Goal: Information Seeking & Learning: Learn about a topic

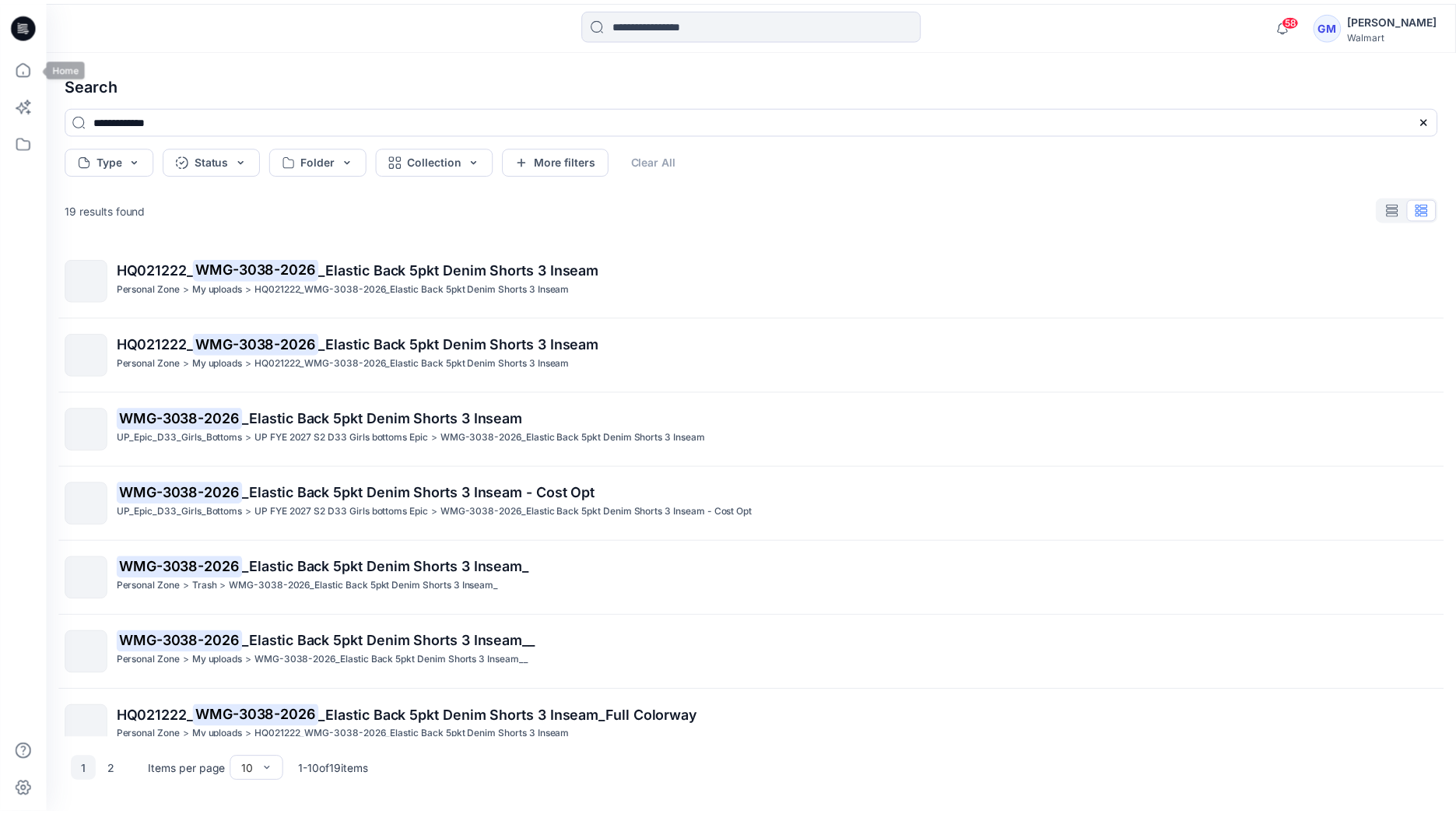
scroll to position [248, 0]
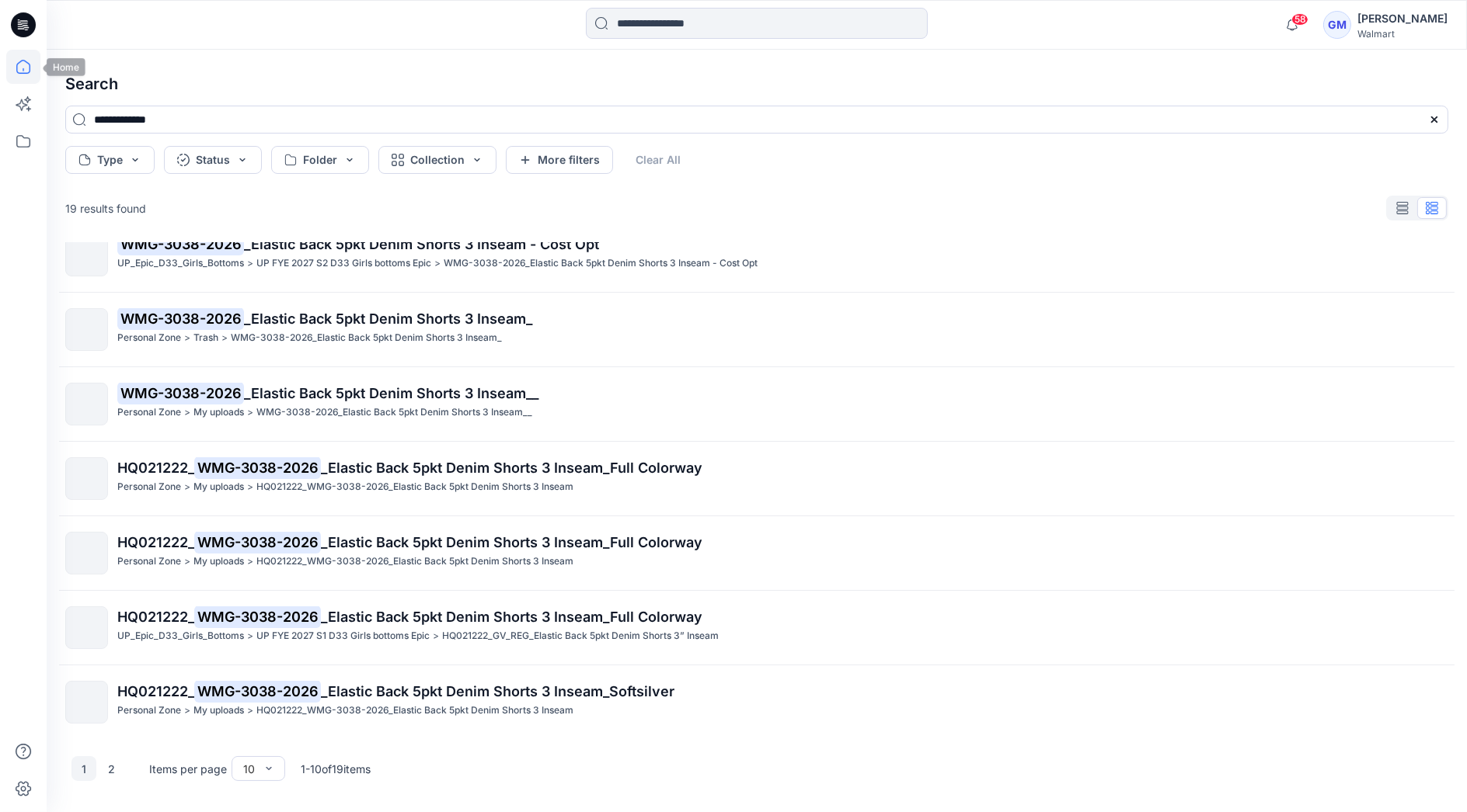
drag, startPoint x: 0, startPoint y: 0, endPoint x: 22, endPoint y: 73, distance: 76.2
click at [22, 73] on icon at bounding box center [23, 66] width 14 height 14
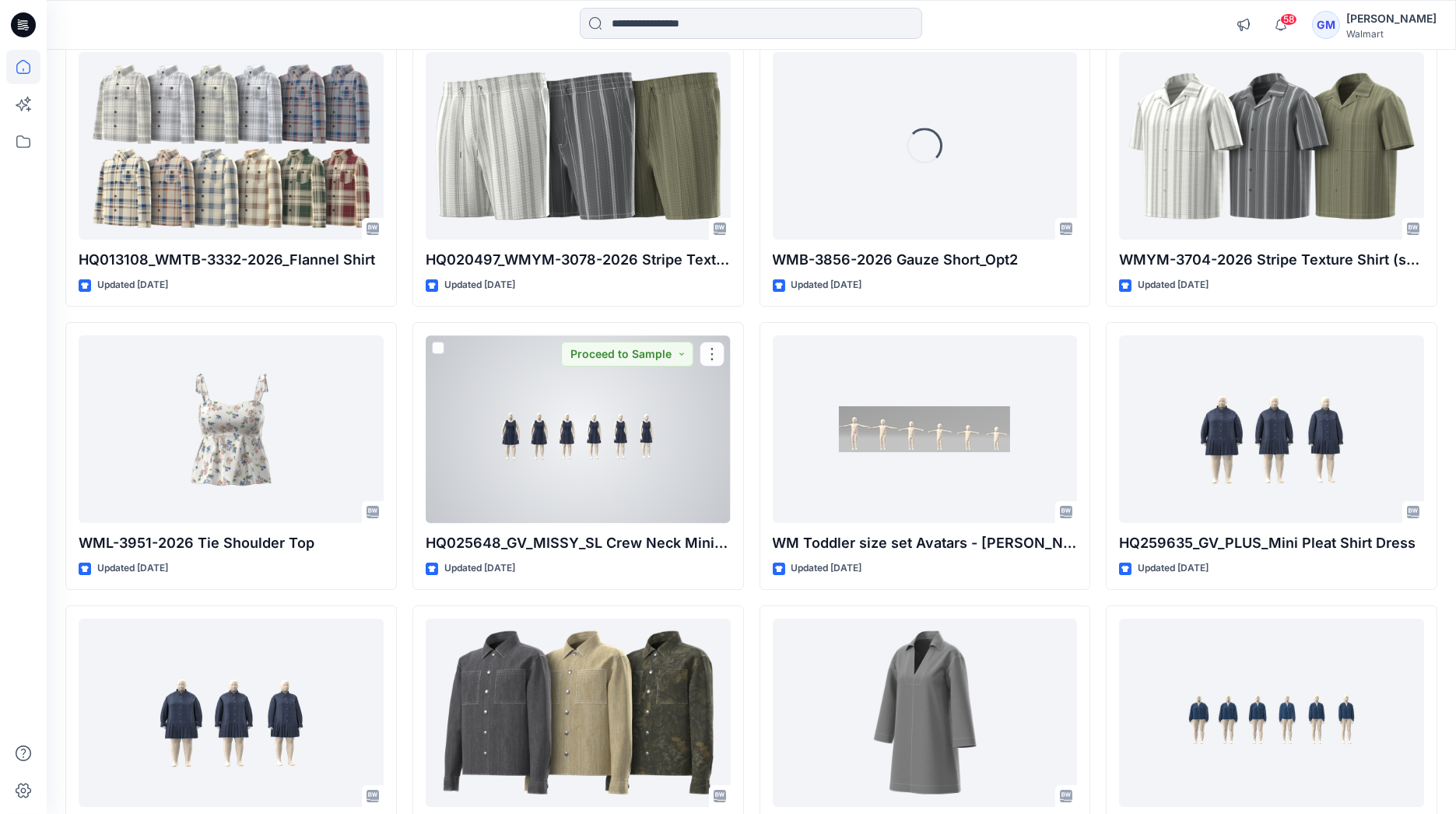
scroll to position [12153, 0]
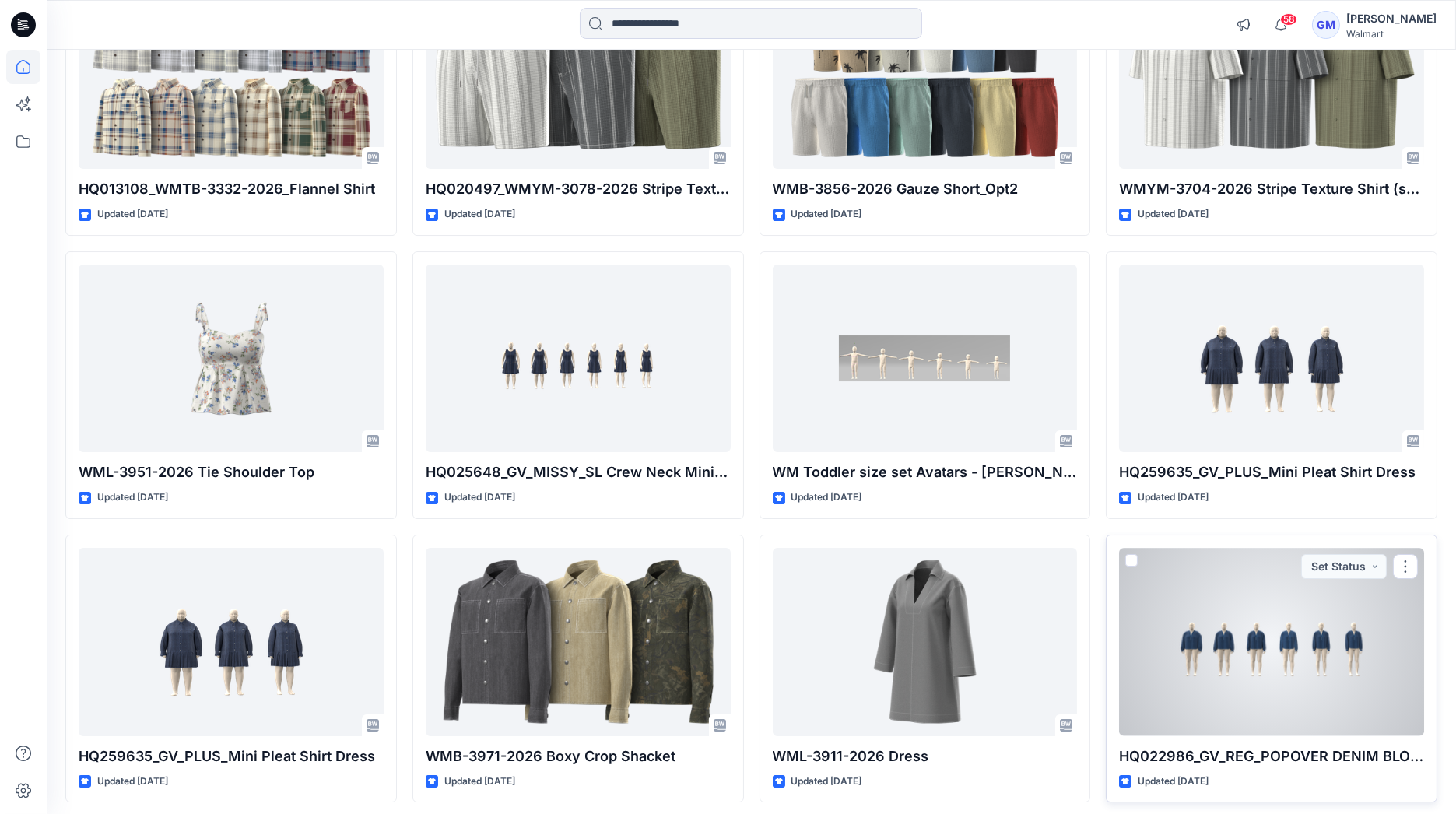
click at [1327, 671] on div at bounding box center [1271, 642] width 305 height 189
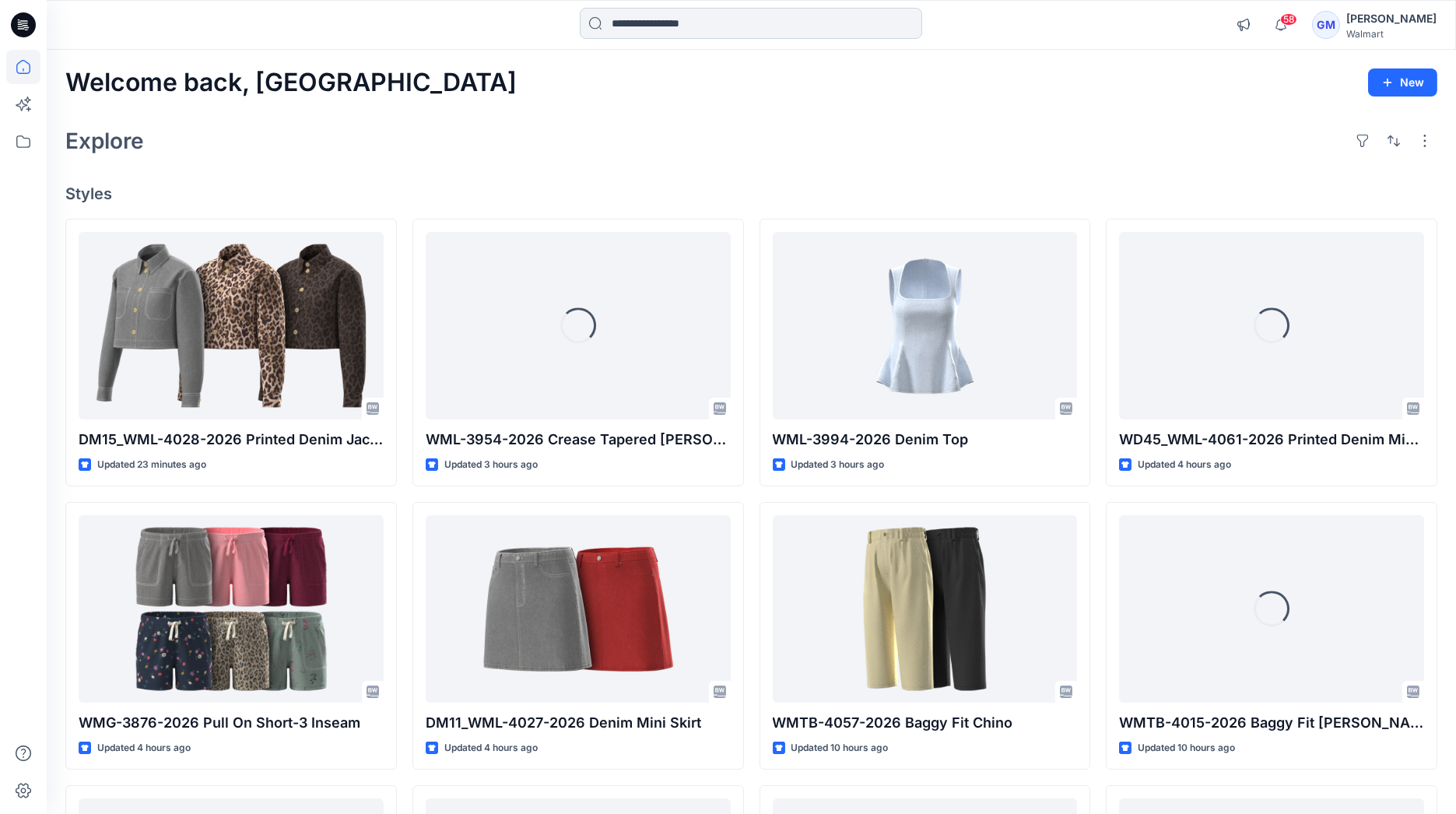
click at [648, 29] on input at bounding box center [750, 23] width 343 height 31
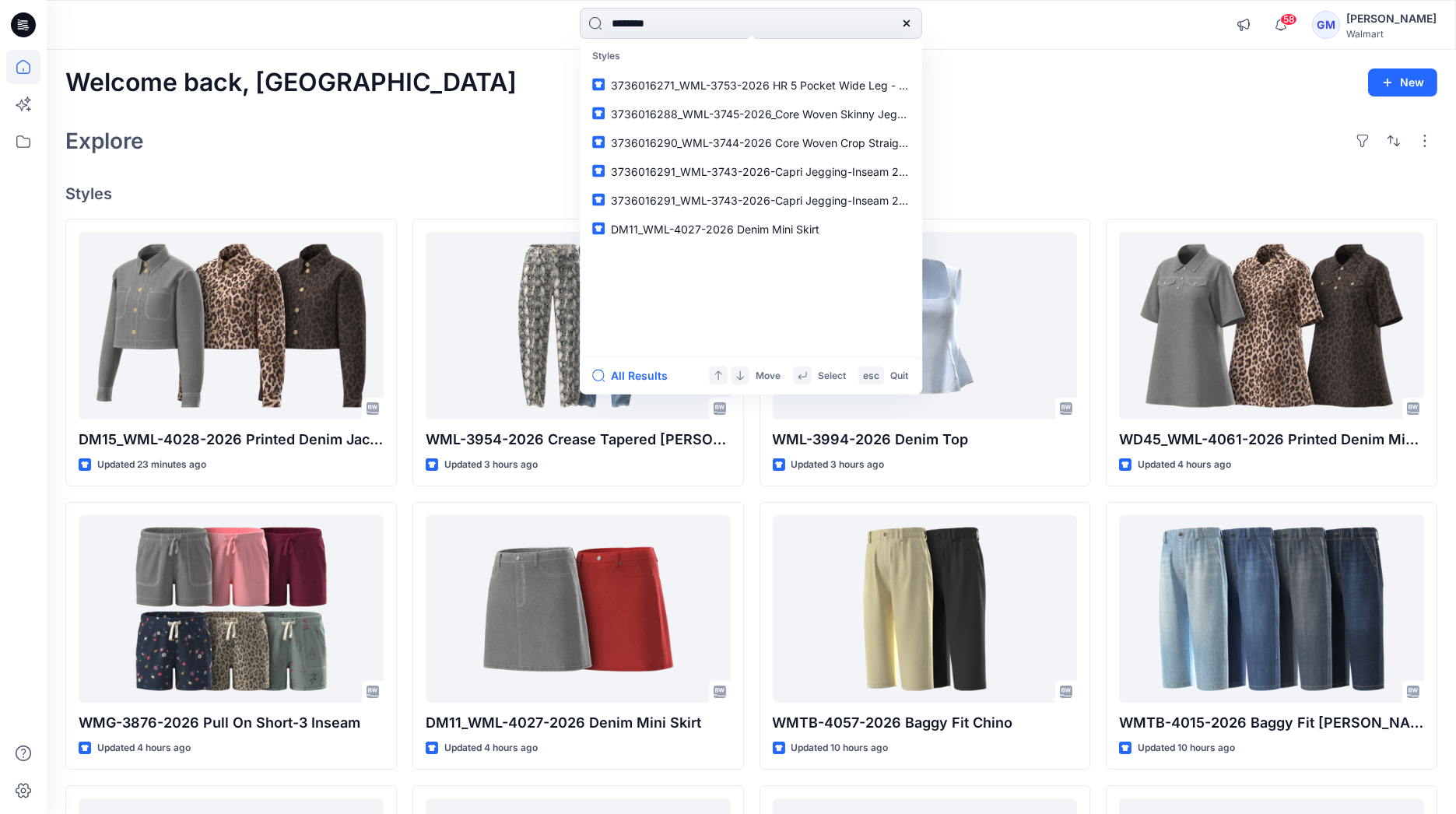
type input "********"
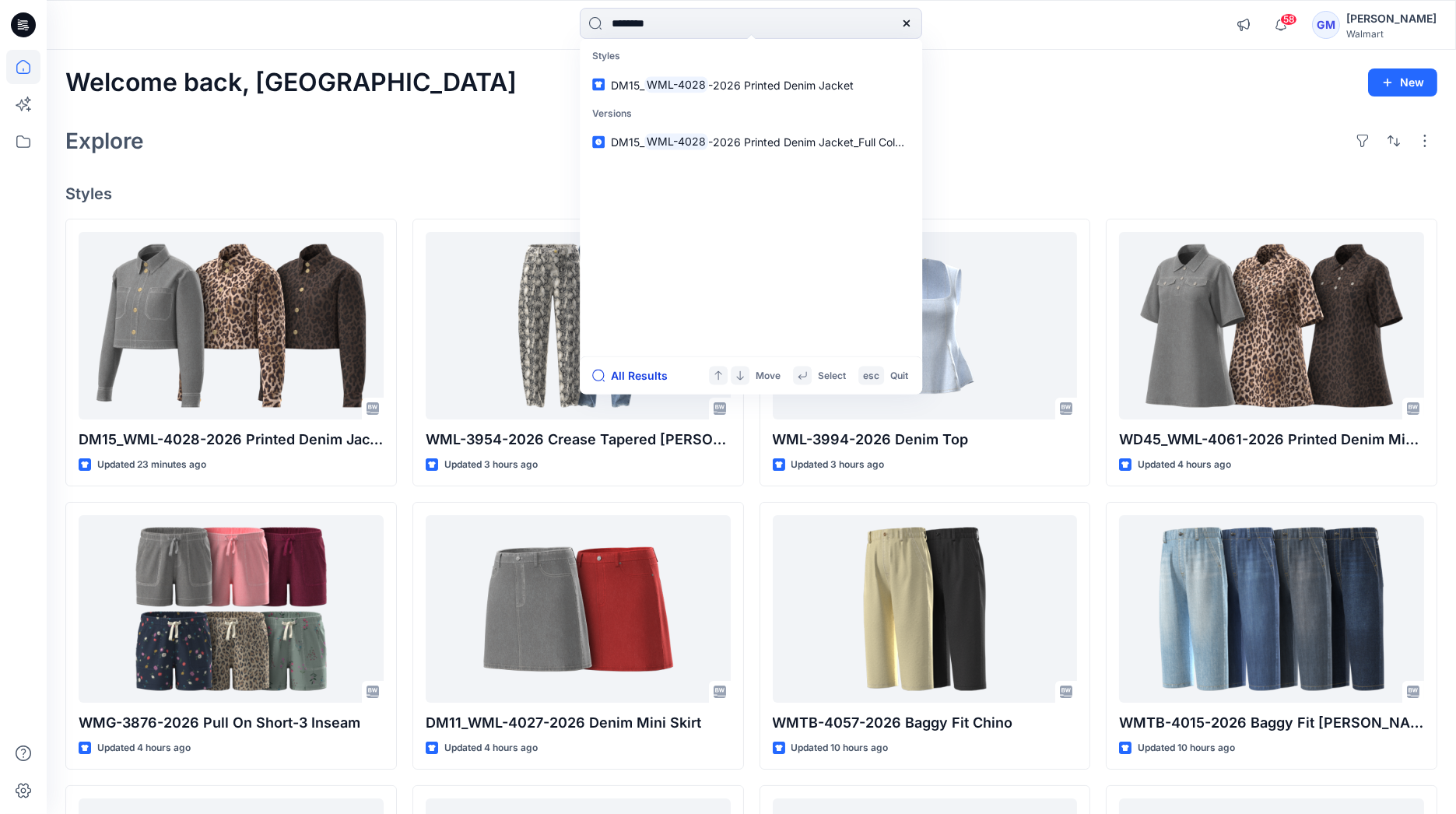
click at [622, 374] on button "All Results" at bounding box center [635, 376] width 85 height 19
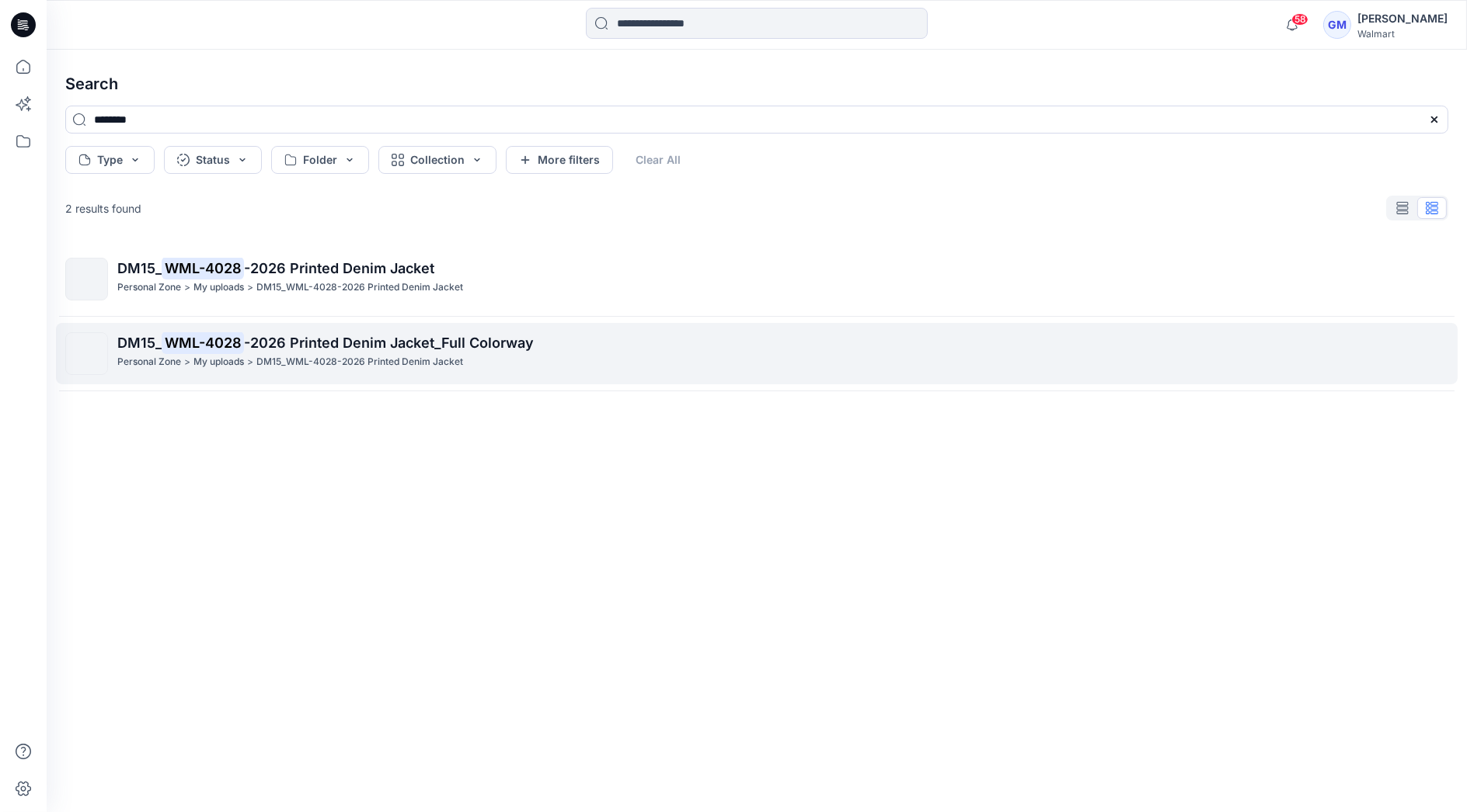
click at [307, 335] on span "-2026 Printed Denim Jacket_Full Colorway" at bounding box center [389, 343] width 290 height 16
